Goal: Information Seeking & Learning: Learn about a topic

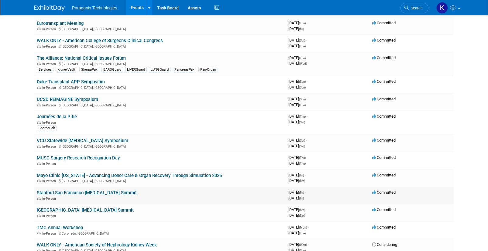
scroll to position [226, 0]
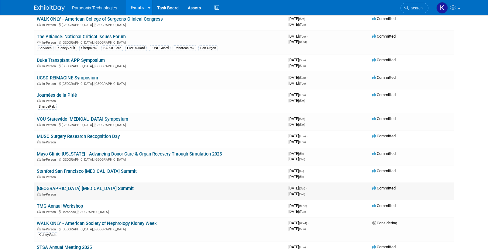
click at [106, 188] on link "[GEOGRAPHIC_DATA] [MEDICAL_DATA] Summit" at bounding box center [85, 188] width 97 height 5
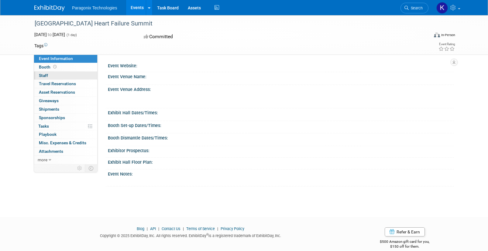
click at [43, 73] on span "Staff 0" at bounding box center [43, 75] width 9 height 5
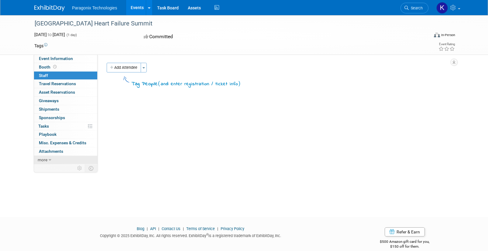
click at [45, 160] on span "more" at bounding box center [43, 160] width 10 height 5
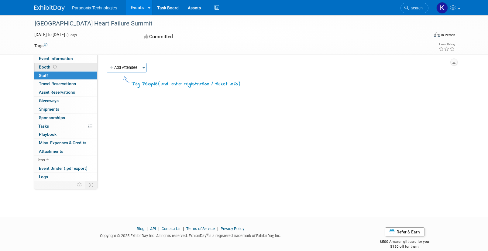
click at [47, 67] on span "Booth" at bounding box center [48, 67] width 19 height 5
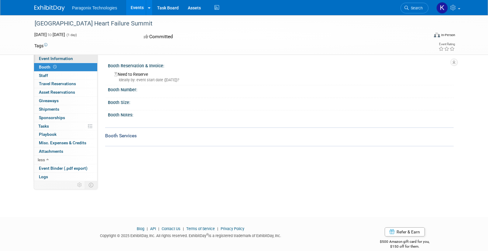
click at [52, 59] on span "Event Information" at bounding box center [56, 58] width 34 height 5
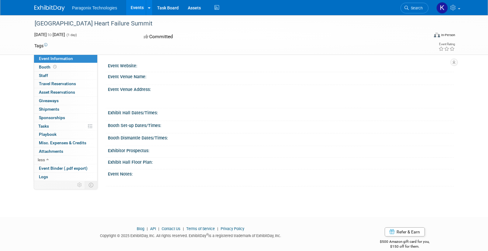
click at [50, 5] on img at bounding box center [49, 8] width 30 height 6
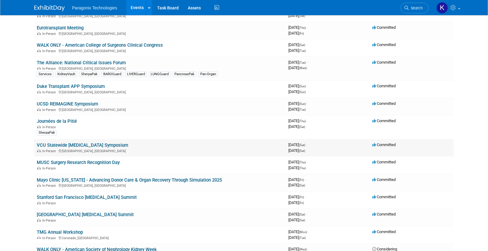
scroll to position [199, 0]
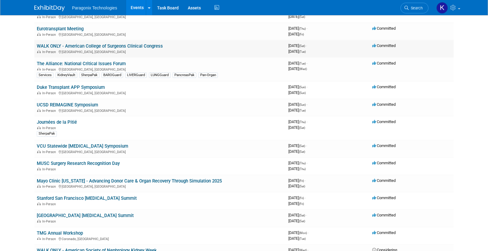
click at [88, 49] on link "WALK ONLY - American College of Surgeons Clinical Congress" at bounding box center [100, 45] width 126 height 5
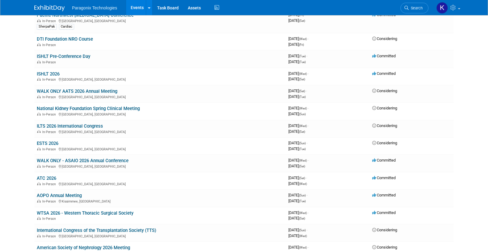
scroll to position [845, 0]
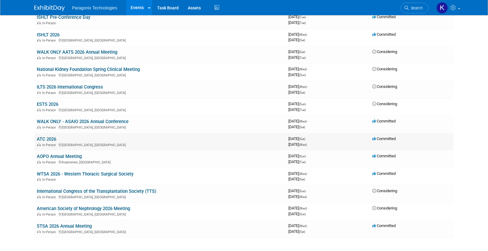
click at [49, 140] on link "ATC 2026" at bounding box center [46, 139] width 19 height 5
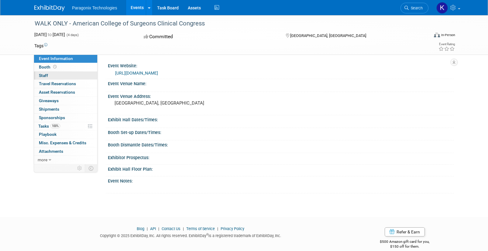
click at [52, 75] on link "0 Staff 0" at bounding box center [65, 76] width 63 height 8
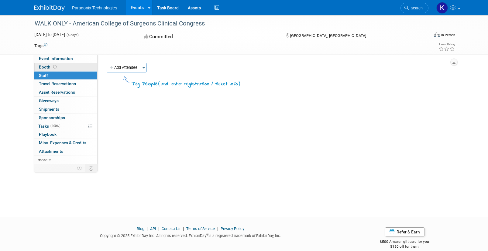
click at [47, 65] on span "Booth" at bounding box center [48, 67] width 19 height 5
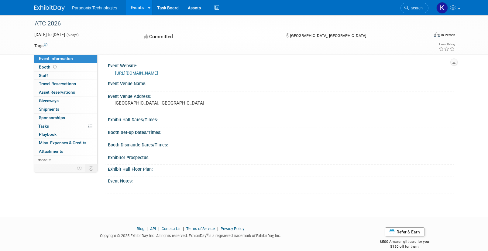
click at [150, 73] on link "[URL][DOMAIN_NAME]" at bounding box center [136, 73] width 43 height 5
